Goal: Information Seeking & Learning: Find specific fact

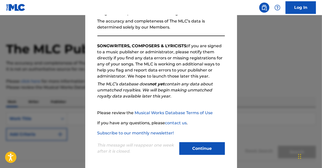
scroll to position [35, 0]
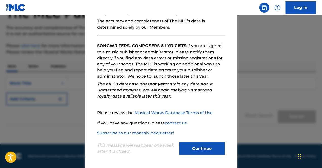
click at [204, 146] on button "Continue" at bounding box center [201, 148] width 45 height 13
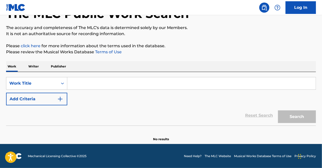
click at [96, 80] on input "Search Form" at bounding box center [191, 83] width 248 height 12
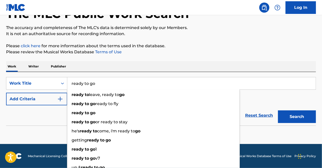
type input "ready to go"
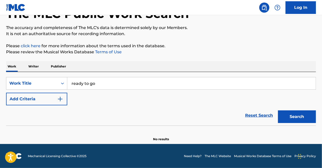
click at [44, 99] on button "Add Criteria" at bounding box center [36, 99] width 61 height 13
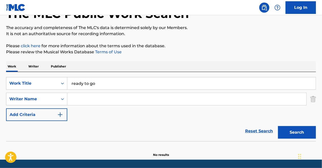
click at [96, 102] on input "Search Form" at bounding box center [186, 99] width 239 height 12
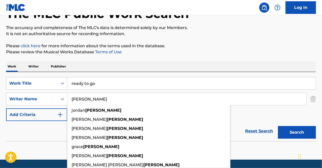
type input "[PERSON_NAME]"
click at [278, 126] on button "Search" at bounding box center [297, 132] width 38 height 13
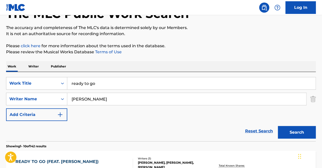
scroll to position [111, 0]
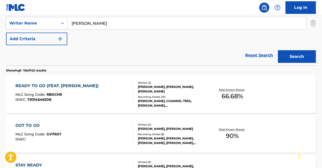
click at [100, 103] on div "READY TO GO (FEAT. [PERSON_NAME]) MLC Song Code : RB0CH9 ISWC : T9314546208" at bounding box center [74, 94] width 118 height 23
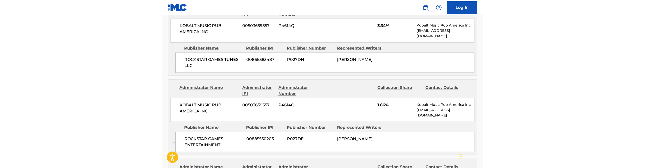
scroll to position [253, 0]
